Goal: Navigation & Orientation: Find specific page/section

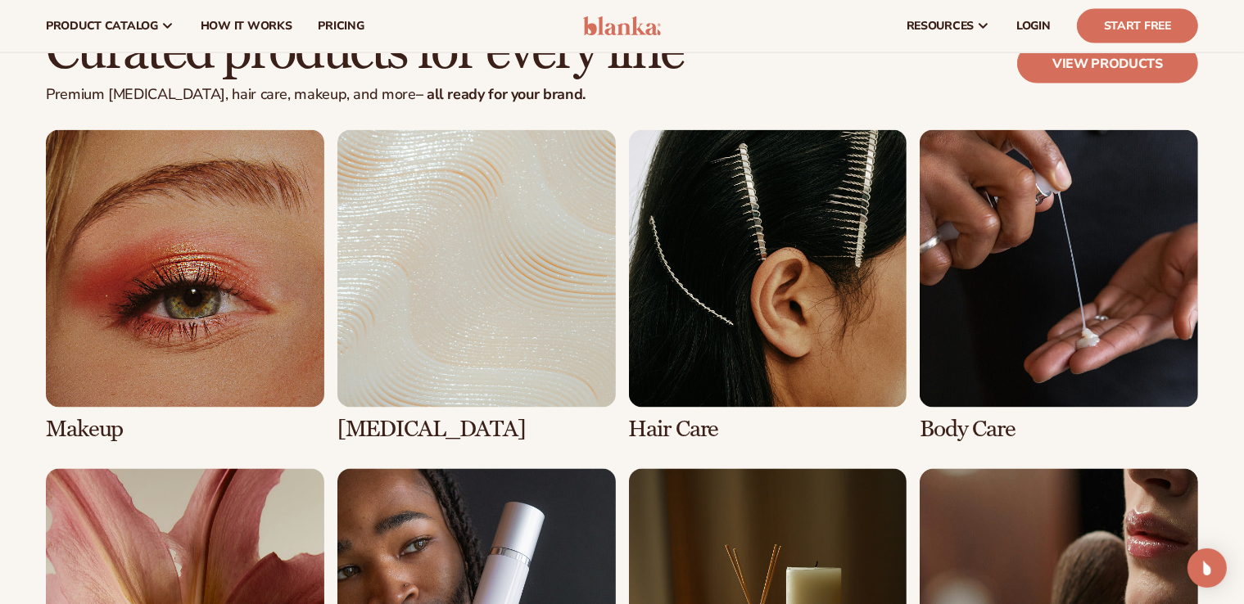
scroll to position [2868, 0]
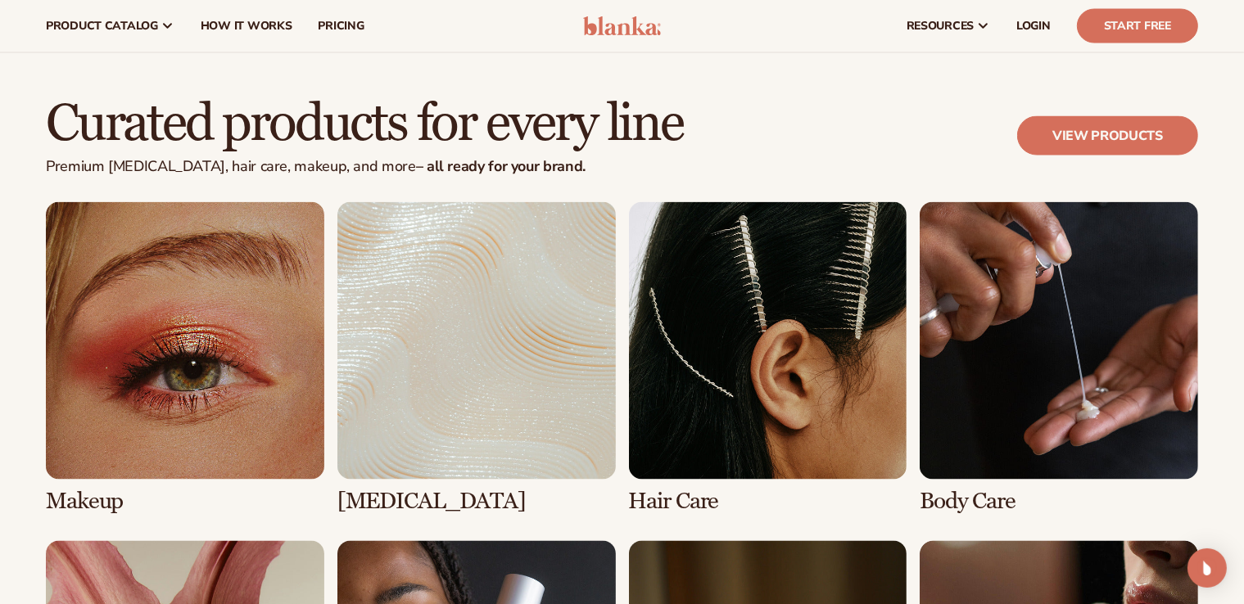
click at [178, 369] on link "1 / 8" at bounding box center [185, 359] width 278 height 314
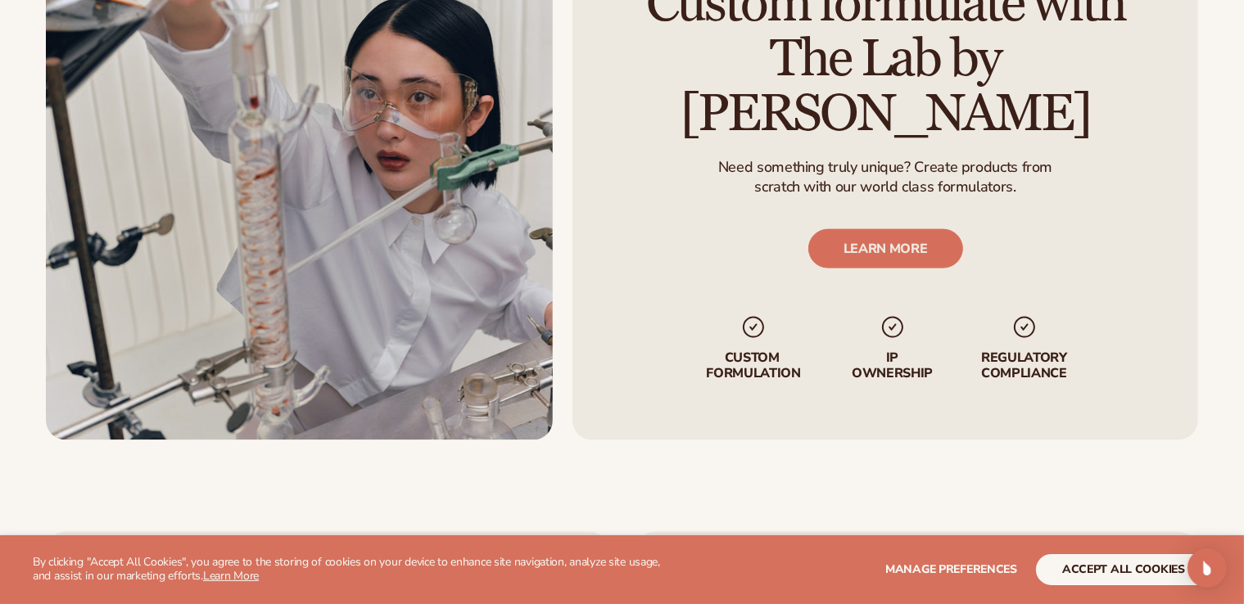
scroll to position [2129, 0]
